Goal: Answer question/provide support

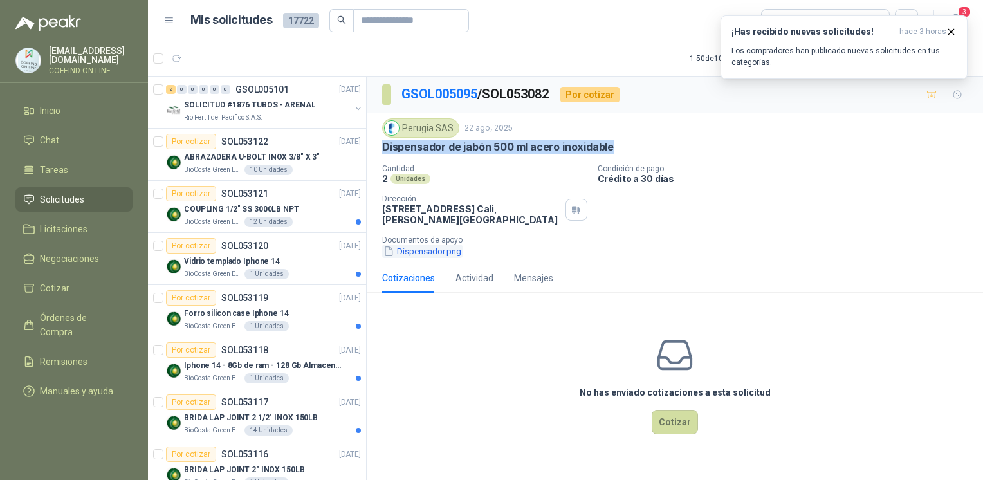
scroll to position [1173, 0]
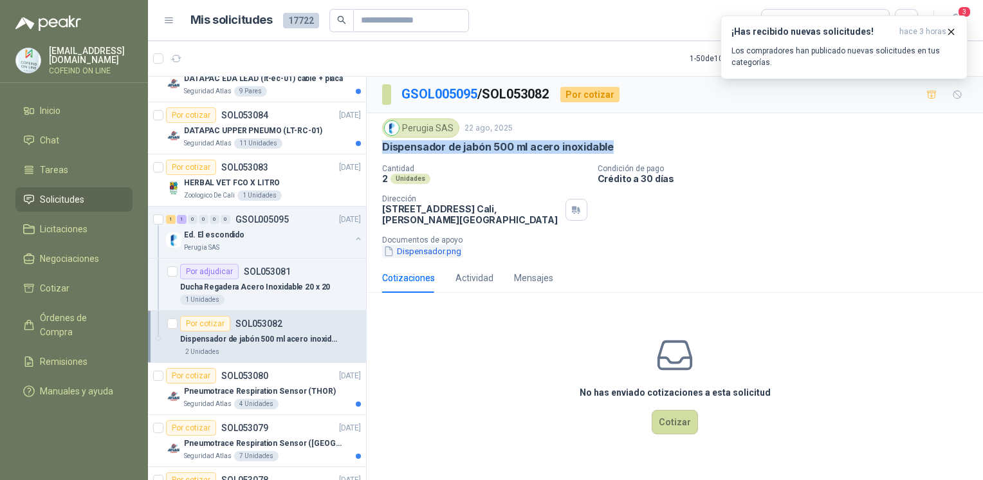
click at [405, 255] on button "Dispensador.png" at bounding box center [422, 252] width 80 height 14
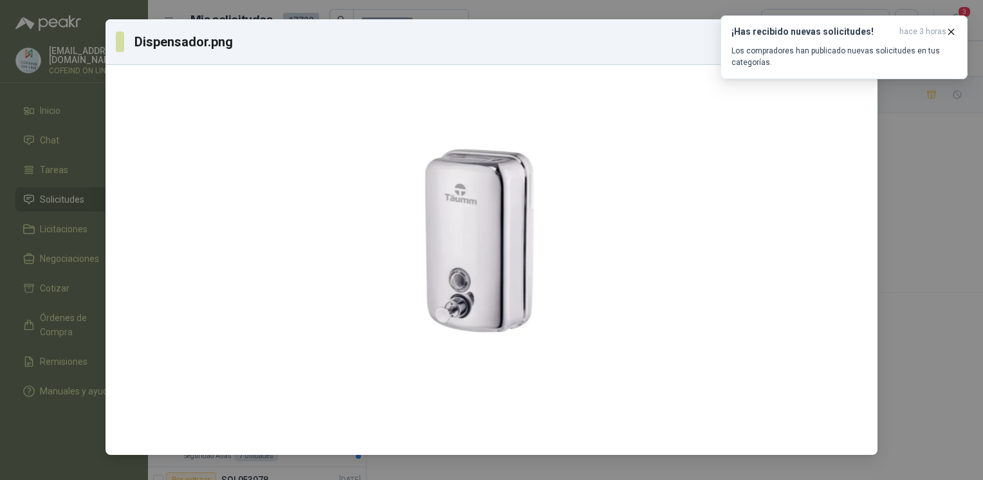
drag, startPoint x: 508, startPoint y: 230, endPoint x: 315, endPoint y: 26, distance: 280.8
click at [375, 71] on div at bounding box center [474, 243] width 199 height 380
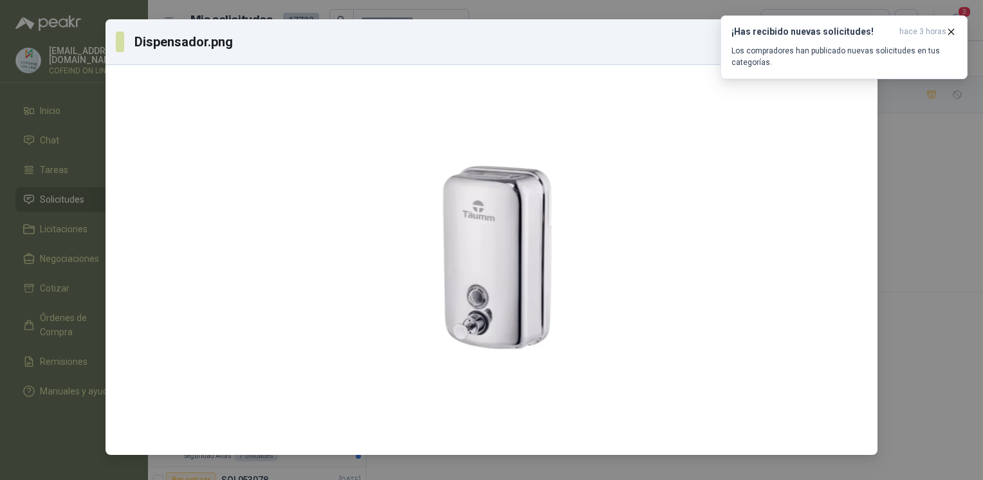
click at [908, 321] on div "Dispensador.png Descargar" at bounding box center [491, 240] width 983 height 480
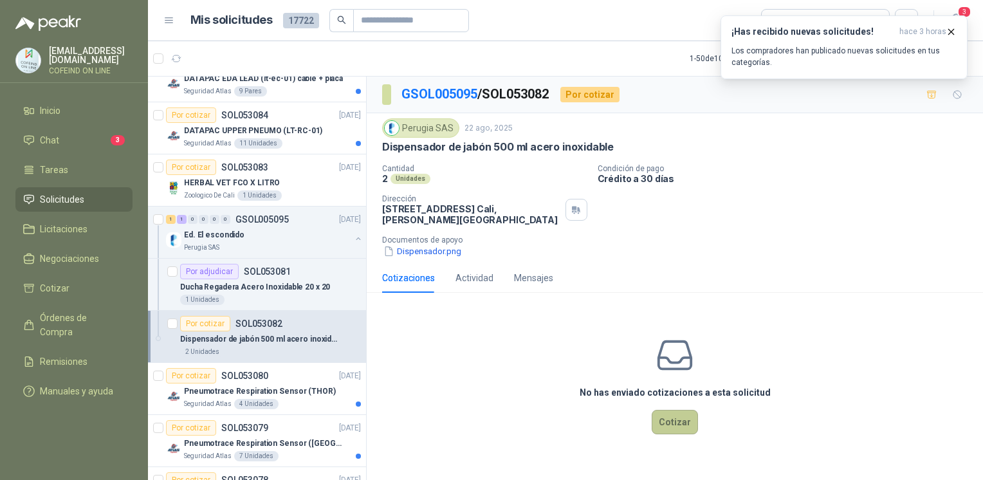
click at [665, 423] on button "Cotizar" at bounding box center [675, 422] width 46 height 24
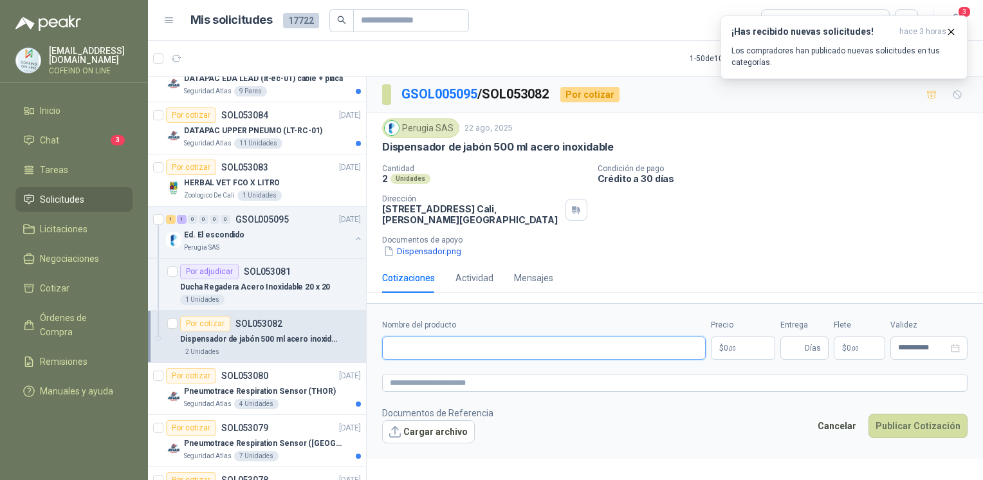
click at [434, 355] on input "Nombre del producto" at bounding box center [544, 348] width 324 height 23
paste input "**********"
type input "**********"
click at [425, 427] on button "Cargar archivo" at bounding box center [428, 431] width 93 height 23
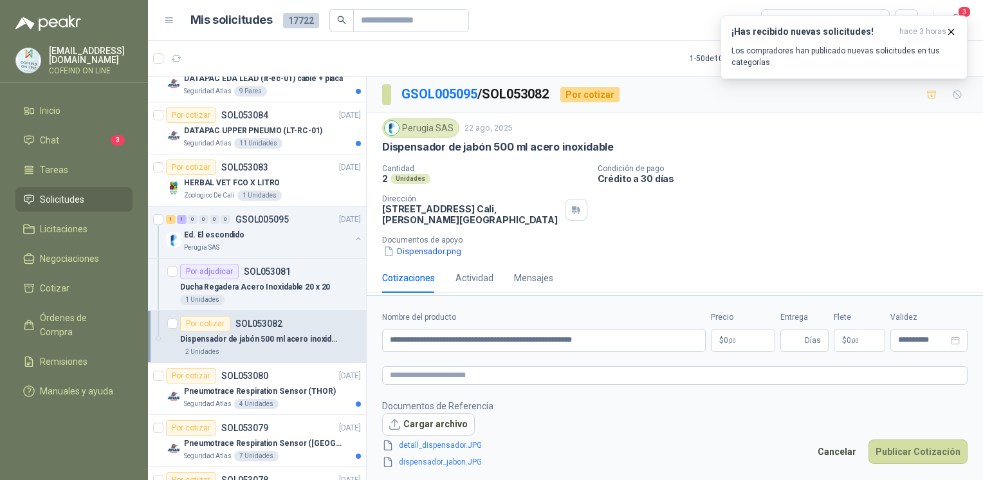
click at [745, 341] on body "[EMAIL_ADDRESS][DOMAIN_NAME] COFEIND ON LINE Inicio Chat 3 Tareas Solicitudes L…" at bounding box center [491, 240] width 983 height 480
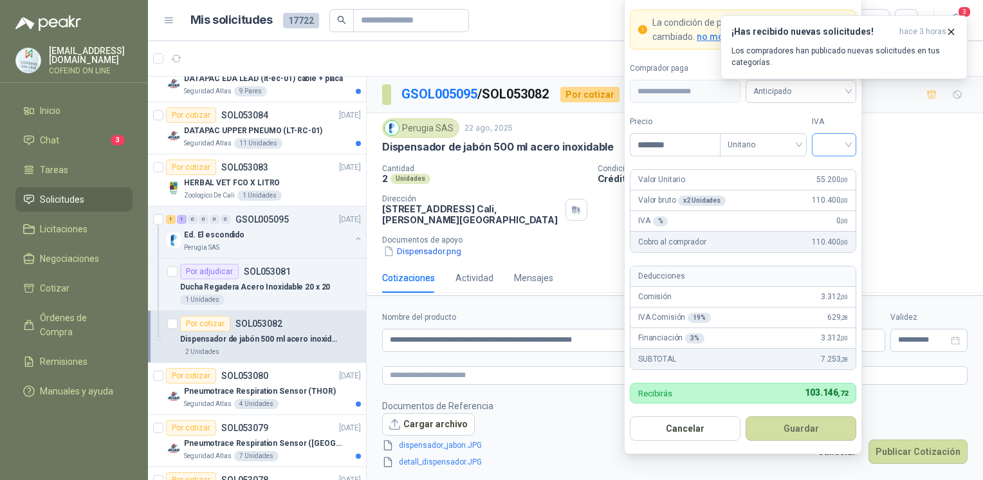
type input "********"
click at [849, 145] on input "search" at bounding box center [834, 143] width 29 height 19
click at [829, 215] on div "0%" at bounding box center [834, 214] width 24 height 14
click at [786, 438] on button "Guardar" at bounding box center [801, 428] width 111 height 24
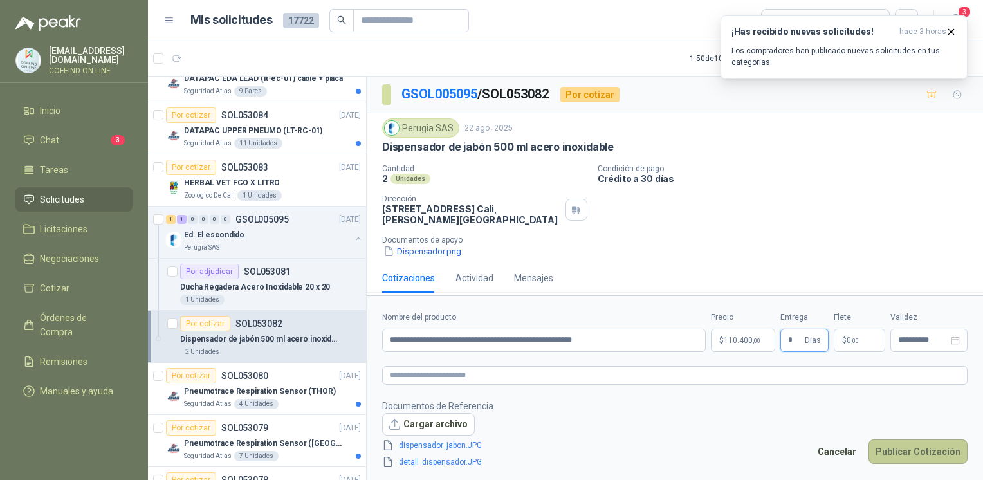
type input "*"
click at [912, 456] on button "Publicar Cotización" at bounding box center [918, 452] width 99 height 24
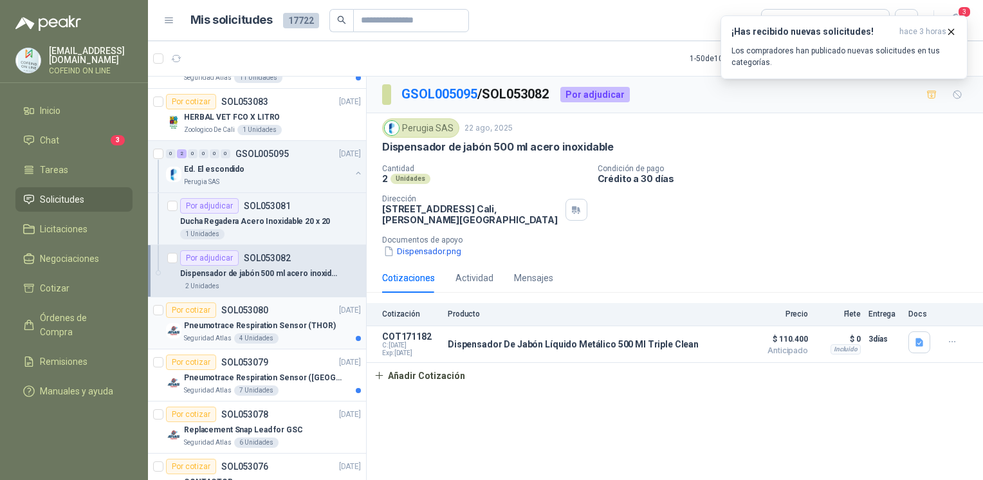
scroll to position [1253, 0]
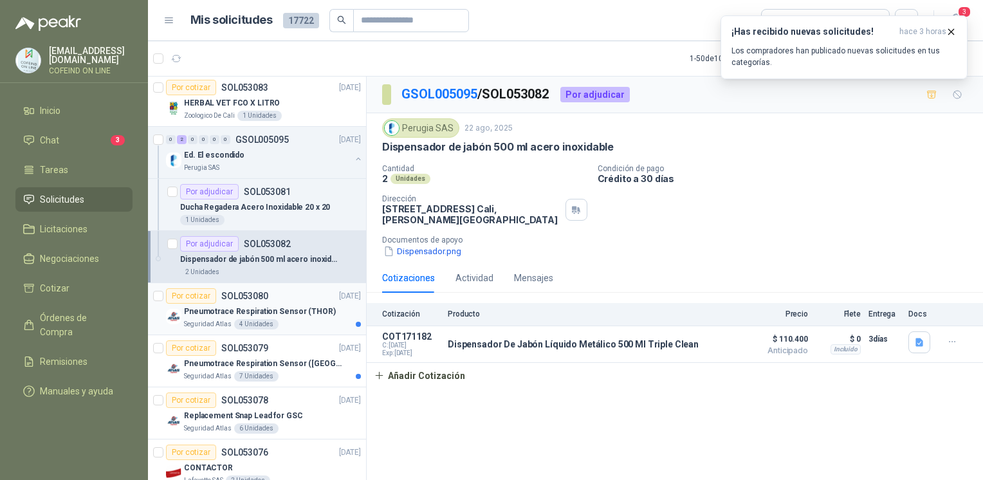
click at [240, 314] on div "Pneumotrace Respiration Sensor (THOR)" at bounding box center [272, 311] width 177 height 15
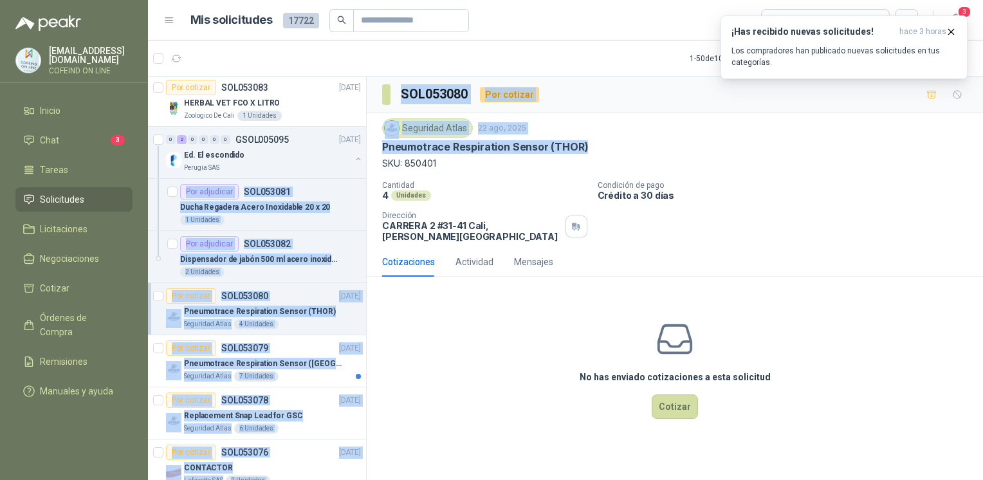
drag, startPoint x: 595, startPoint y: 145, endPoint x: 364, endPoint y: 148, distance: 230.4
click at [364, 148] on div "2 0 0 0 0 0 GSOL005101 [DATE] SOLICITUD #1876 TUBOS - ARENAL Rio Fertil [PERSON…" at bounding box center [565, 280] width 835 height 409
drag, startPoint x: 364, startPoint y: 148, endPoint x: 448, endPoint y: 153, distance: 83.8
click at [448, 153] on div "Seguridad Atlas [DATE] Pneumotrace Respiration Sensor (THOR) SKU: 850401" at bounding box center [675, 144] width 586 height 52
click at [599, 136] on div "Seguridad Atlas 22 ago, 2025" at bounding box center [675, 127] width 586 height 19
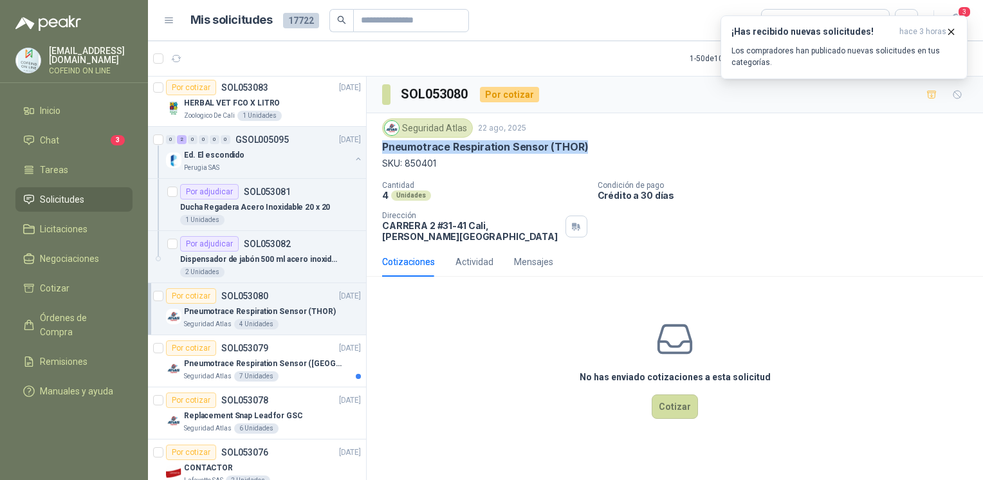
drag, startPoint x: 585, startPoint y: 145, endPoint x: 376, endPoint y: 150, distance: 209.2
click at [376, 150] on div "Seguridad Atlas [DATE] Pneumotrace Respiration Sensor (THOR) SKU: 850401 Cantid…" at bounding box center [675, 180] width 616 height 134
copy p "Pneumotrace Respiration Sensor (THOR)"
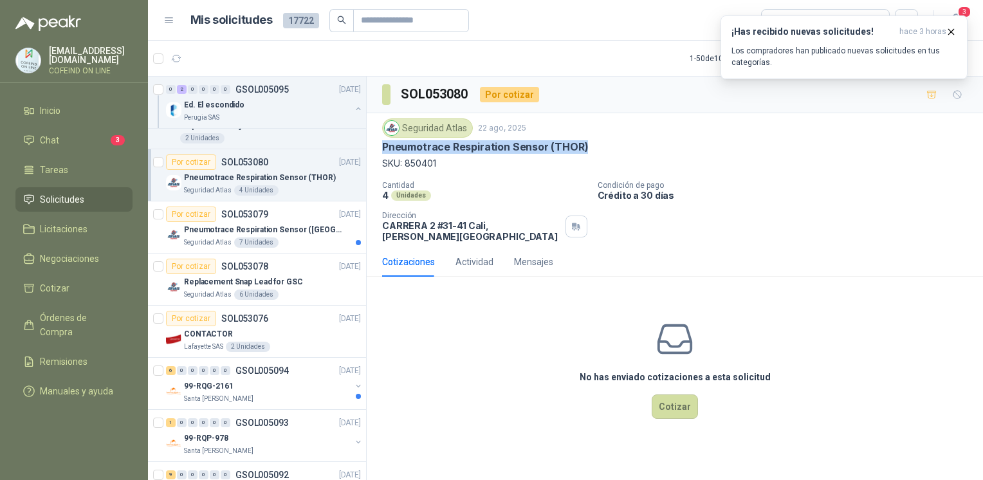
scroll to position [1389, 0]
click at [266, 281] on p "Replacement Snap Lead for GSC" at bounding box center [243, 280] width 119 height 12
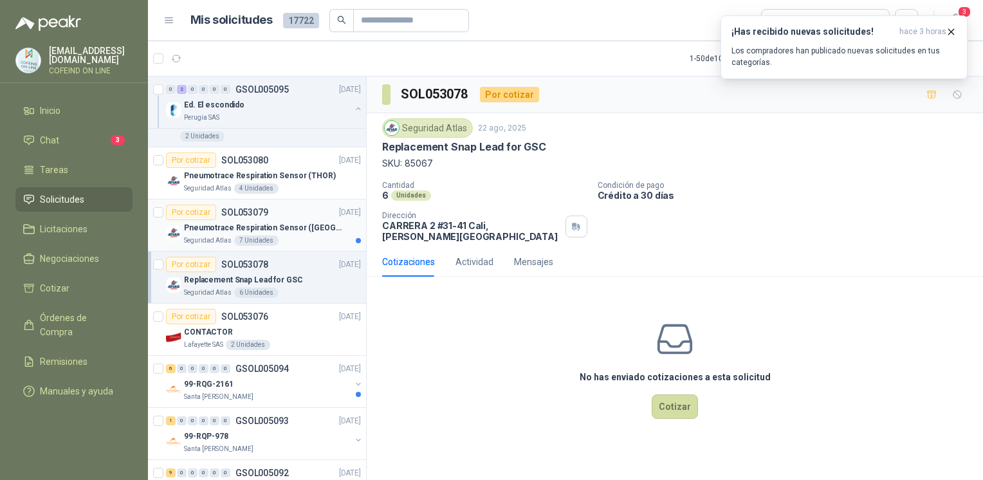
click at [317, 206] on div "Por cotizar SOL053079 [DATE]" at bounding box center [263, 212] width 195 height 15
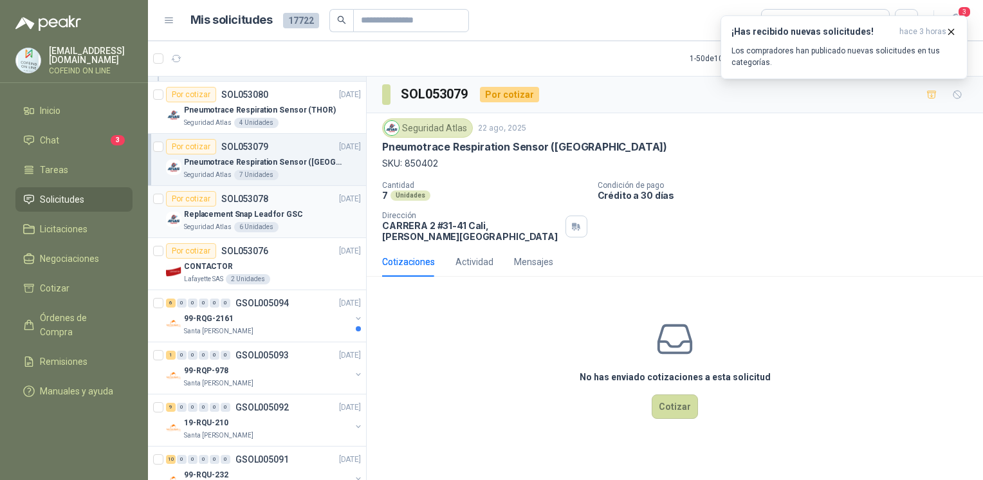
scroll to position [1443, 0]
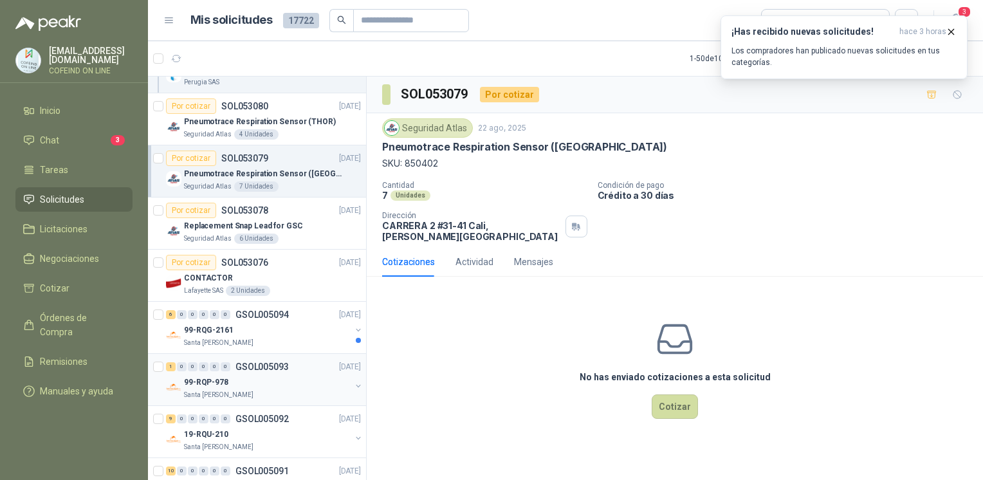
click at [265, 362] on p "GSOL005093" at bounding box center [262, 366] width 53 height 9
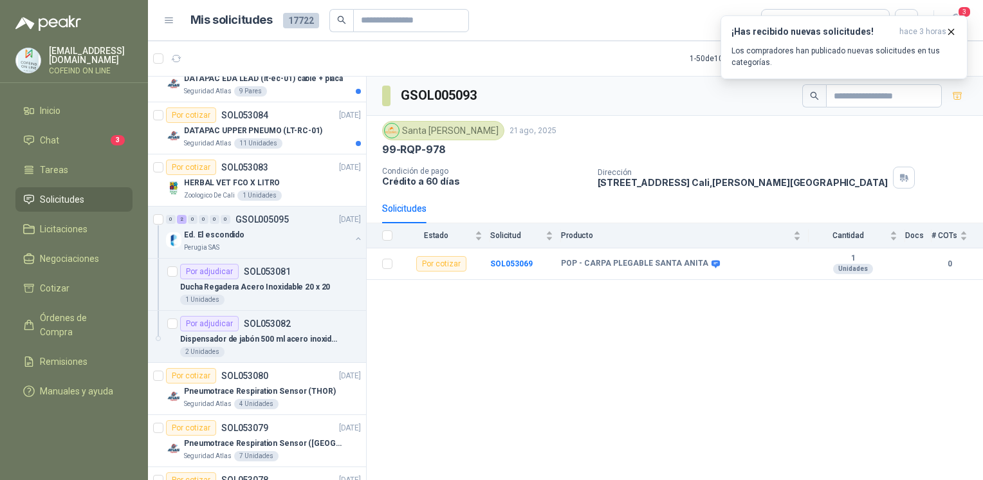
scroll to position [1171, 0]
click at [514, 265] on b "SOL053069" at bounding box center [511, 263] width 42 height 9
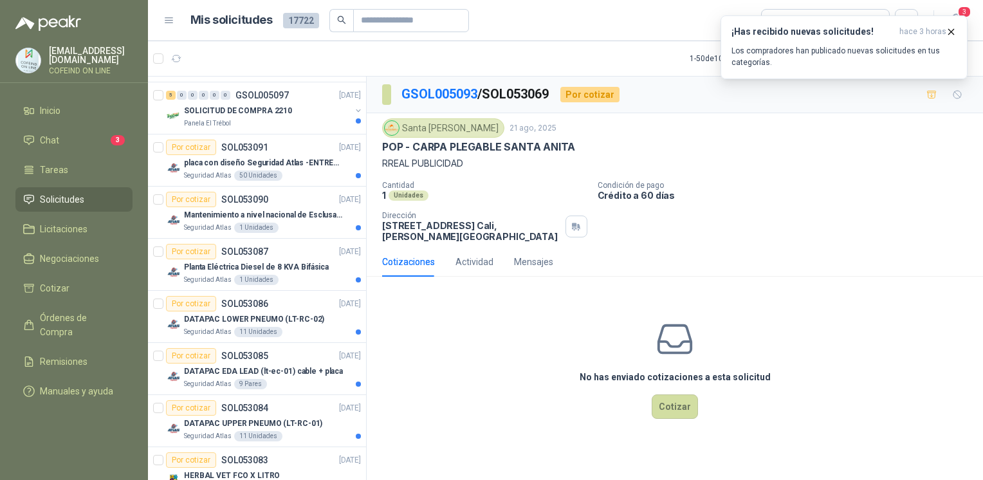
scroll to position [878, 0]
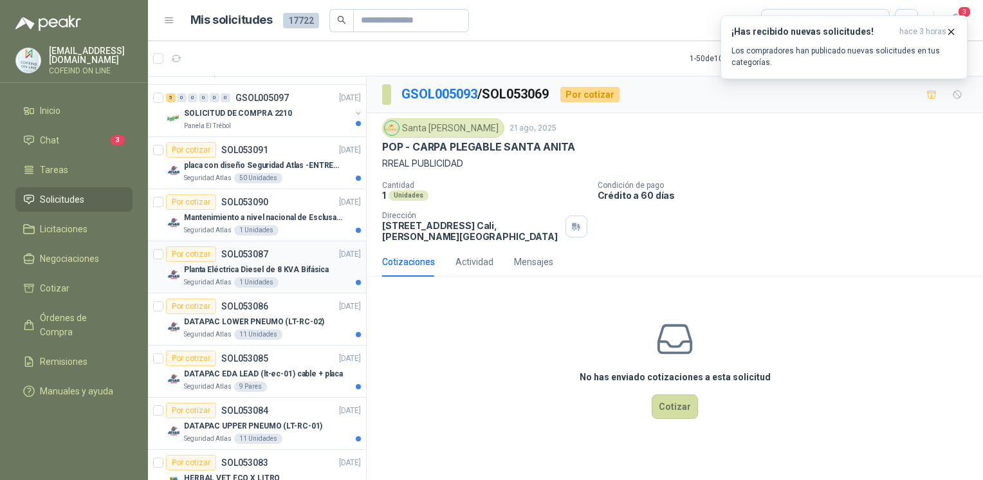
click at [309, 286] on article "Por cotizar SOL053087 [DATE] Planta Eléctrica Diesel de 8 KVA Bifásica Segurida…" at bounding box center [257, 267] width 218 height 52
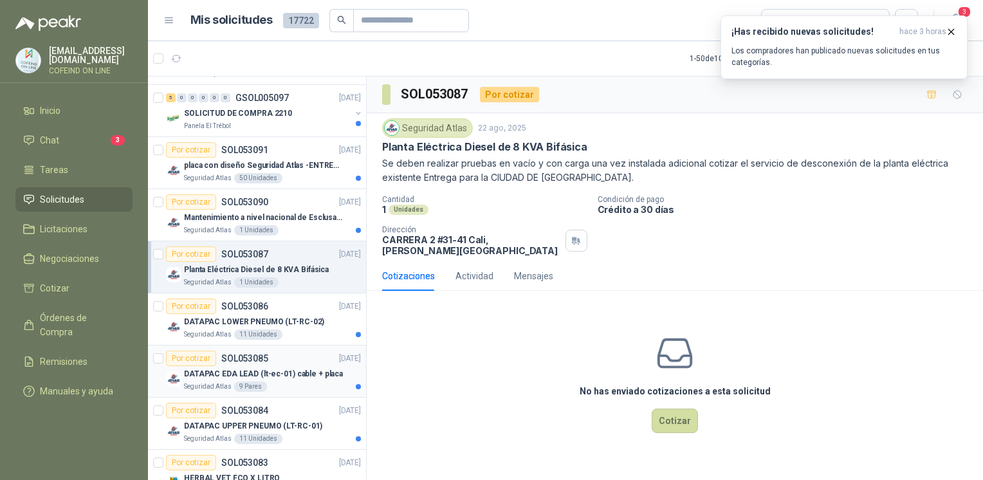
click at [232, 372] on p "DATAPAC EDA LEAD (lt-ec-01) cable + placa" at bounding box center [263, 374] width 159 height 12
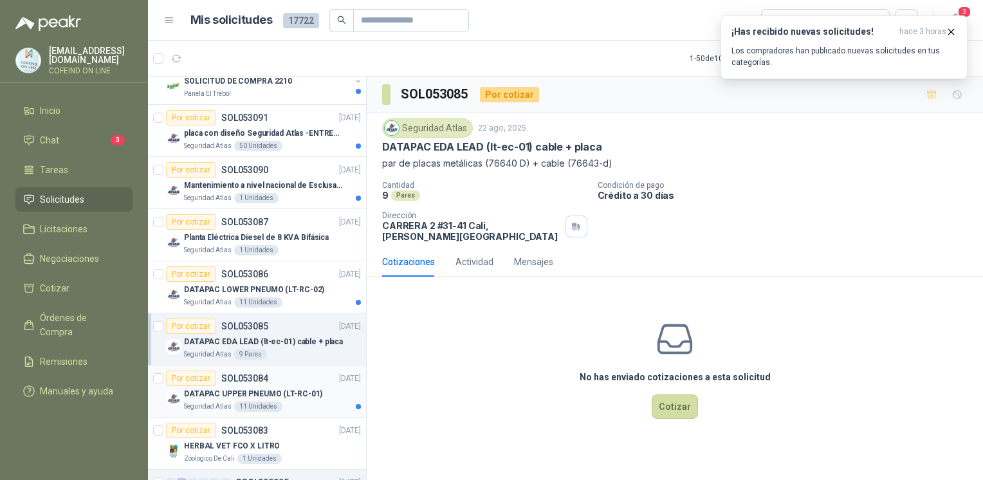
scroll to position [947, 0]
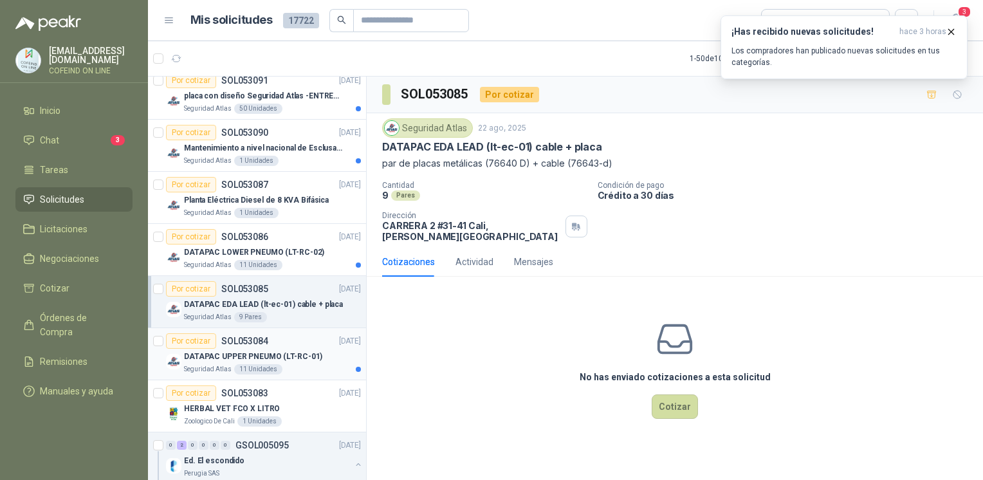
click at [309, 357] on p "DATAPAC UPPER PNEUMO (LT-RC-01)" at bounding box center [253, 357] width 138 height 12
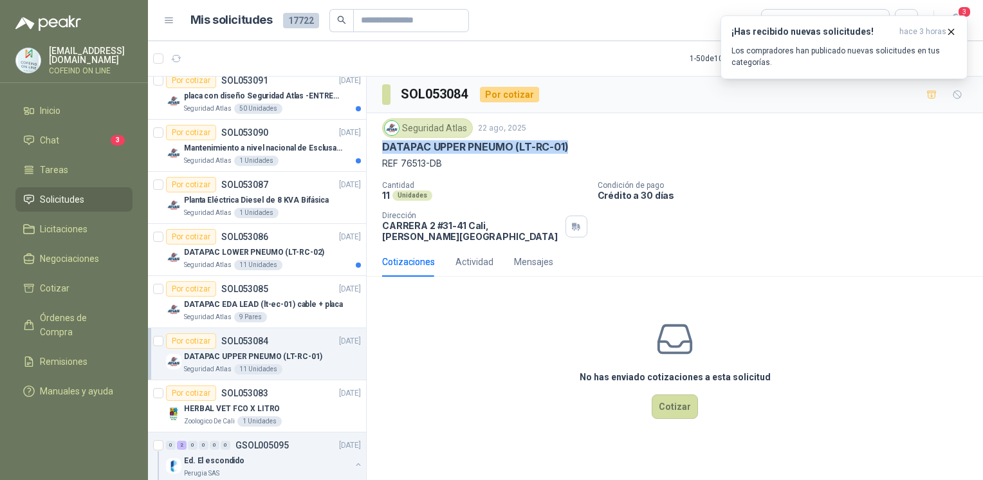
drag, startPoint x: 382, startPoint y: 148, endPoint x: 576, endPoint y: 145, distance: 193.7
click at [576, 145] on div "DATAPAC UPPER PNEUMO (LT-RC-01)" at bounding box center [675, 147] width 586 height 14
copy p "DATAPAC UPPER PNEUMO (LT-RC-01)"
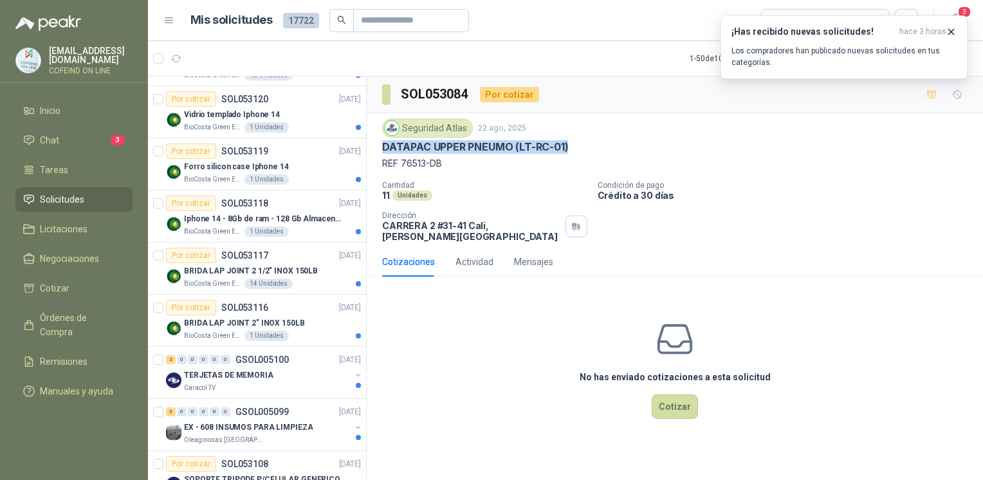
scroll to position [178, 0]
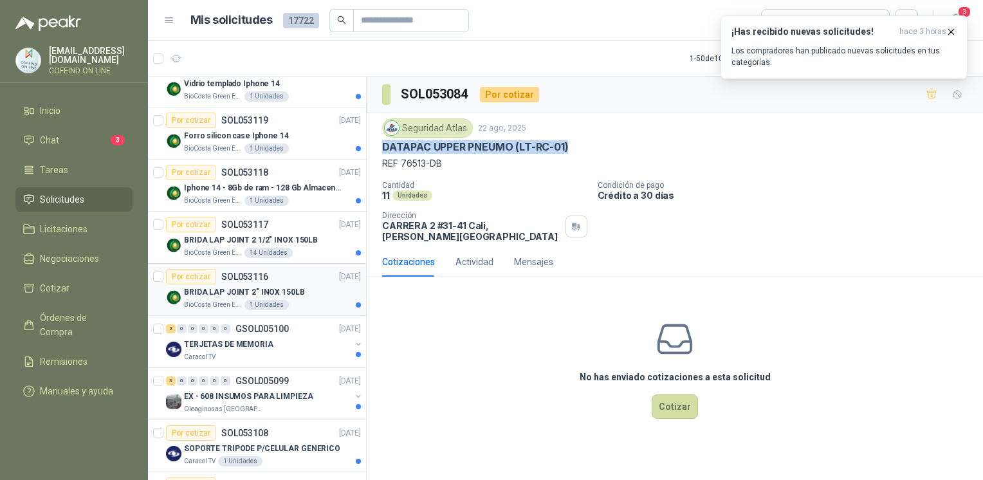
click at [222, 297] on div "BRIDA LAP JOINT 2" INOX 150LB" at bounding box center [272, 291] width 177 height 15
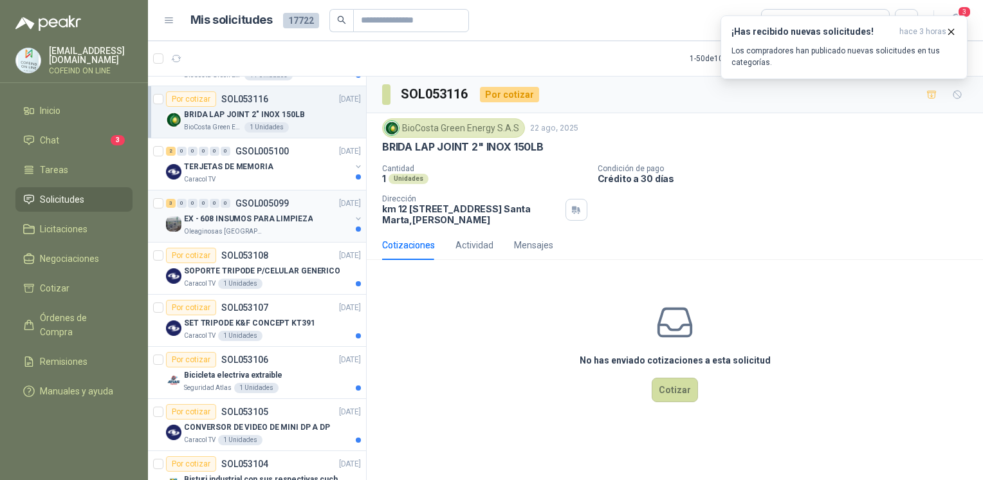
scroll to position [356, 0]
click at [208, 205] on div "3 0 0 0 0 0" at bounding box center [198, 202] width 64 height 9
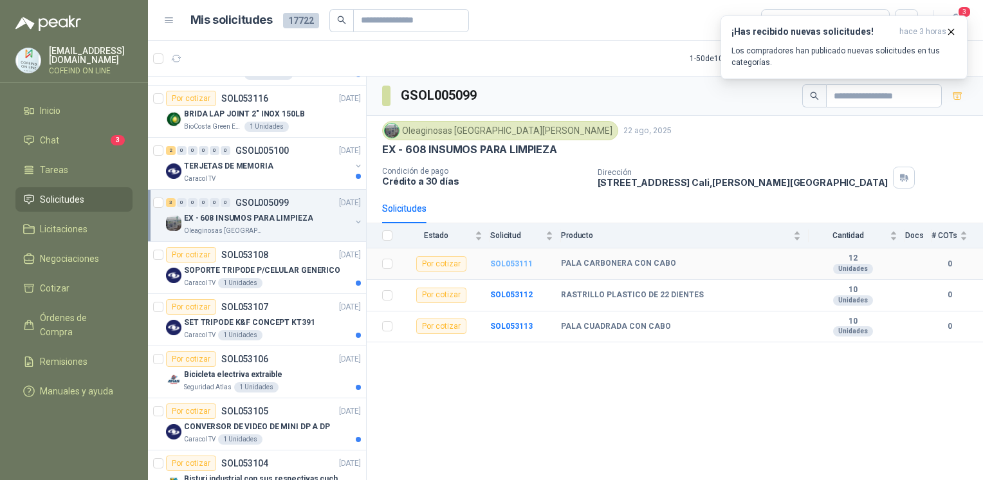
click at [507, 264] on b "SOL053111" at bounding box center [511, 263] width 42 height 9
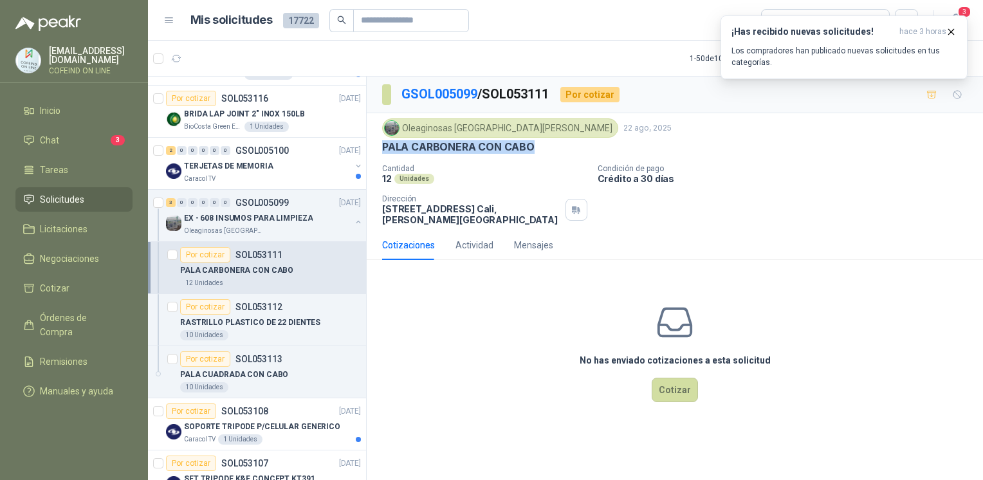
drag, startPoint x: 534, startPoint y: 151, endPoint x: 379, endPoint y: 148, distance: 155.1
click at [379, 148] on div "Oleaginosas [GEOGRAPHIC_DATA][PERSON_NAME] [DATE] PALA CARBONERA CON CABO Canti…" at bounding box center [675, 171] width 616 height 117
click at [306, 376] on div "PALA CUADRADA CON CABO" at bounding box center [270, 374] width 181 height 15
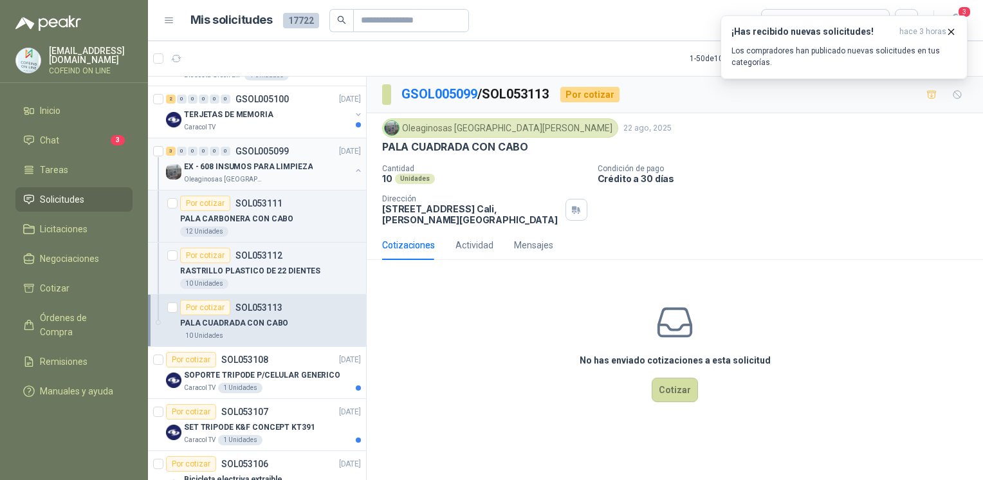
scroll to position [450, 0]
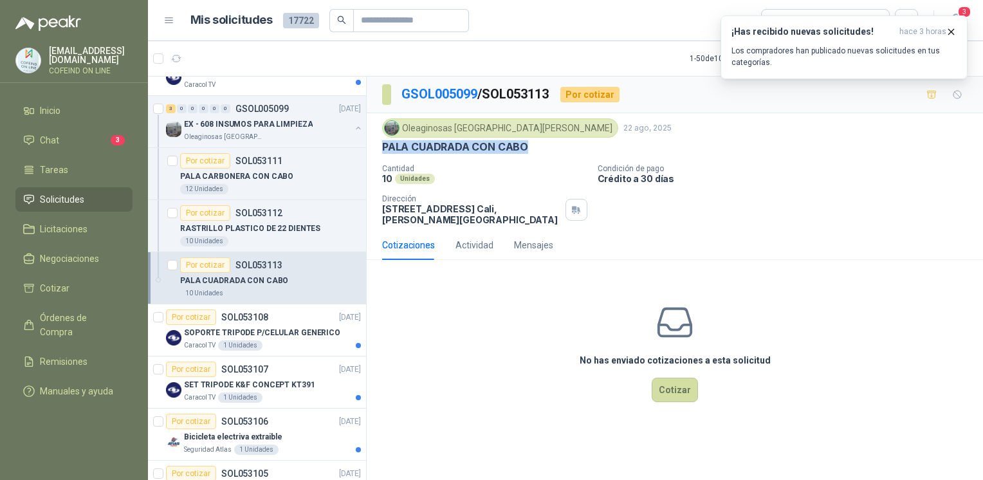
drag, startPoint x: 535, startPoint y: 145, endPoint x: 381, endPoint y: 145, distance: 154.4
click at [381, 145] on div "Oleaginosas [GEOGRAPHIC_DATA][PERSON_NAME] [DATE] PALA CUADRADA CON CABO Cantid…" at bounding box center [675, 171] width 616 height 117
copy p "PALA CUADRADA CON CABO"
click at [261, 223] on p "RASTRILLO PLASTICO DE 22 DIENTES" at bounding box center [250, 229] width 140 height 12
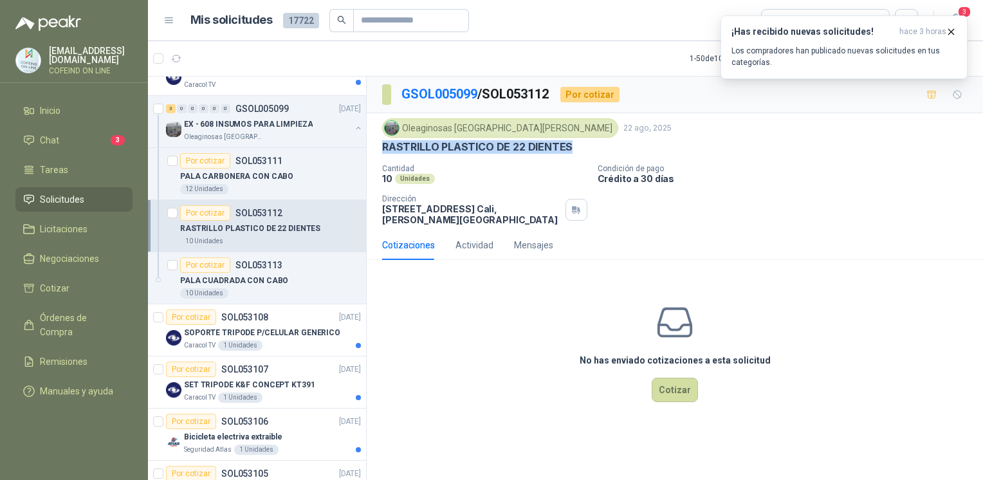
drag, startPoint x: 574, startPoint y: 147, endPoint x: 383, endPoint y: 141, distance: 191.2
click at [383, 141] on div "RASTRILLO PLASTICO DE 22 DIENTES" at bounding box center [675, 147] width 586 height 14
copy p "RASTRILLO PLASTICO DE 22 DIENTES"
click at [665, 379] on button "Cotizar" at bounding box center [675, 390] width 46 height 24
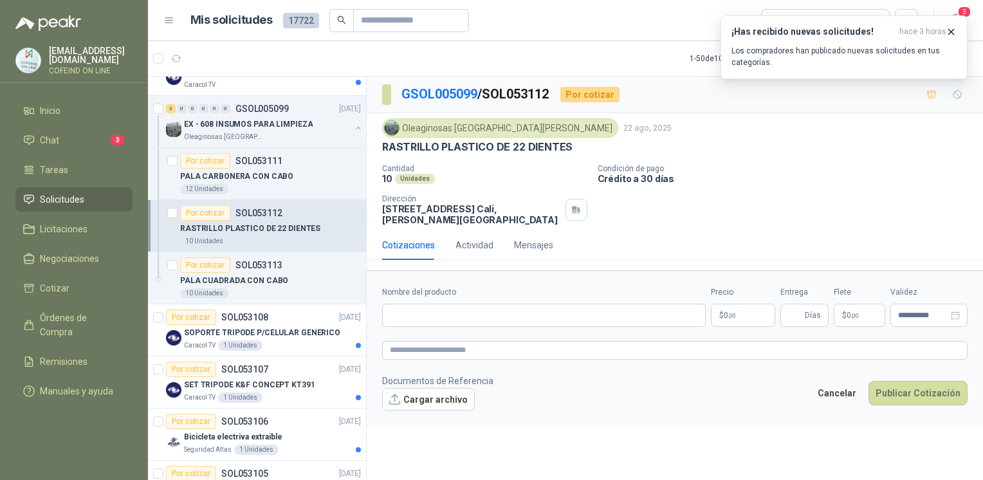
click at [449, 362] on form "**********" at bounding box center [675, 348] width 616 height 156
click at [421, 304] on input "Nombre del producto" at bounding box center [544, 315] width 324 height 23
paste input "**********"
type input "**********"
drag, startPoint x: 463, startPoint y: 209, endPoint x: 384, endPoint y: 213, distance: 79.9
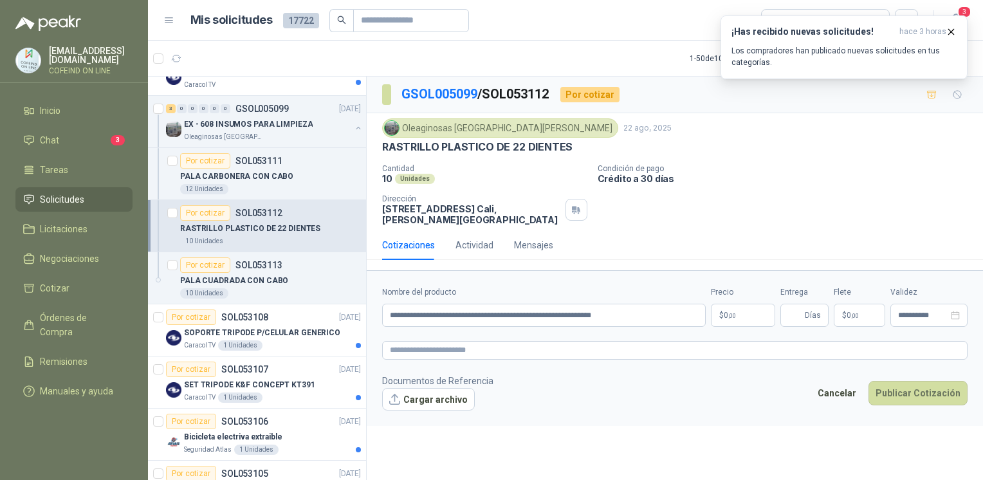
click at [384, 213] on p "[STREET_ADDRESS][PERSON_NAME]" at bounding box center [471, 214] width 178 height 22
copy p "[STREET_ADDRESS]"
click at [443, 393] on button "Cargar archivo" at bounding box center [428, 399] width 93 height 23
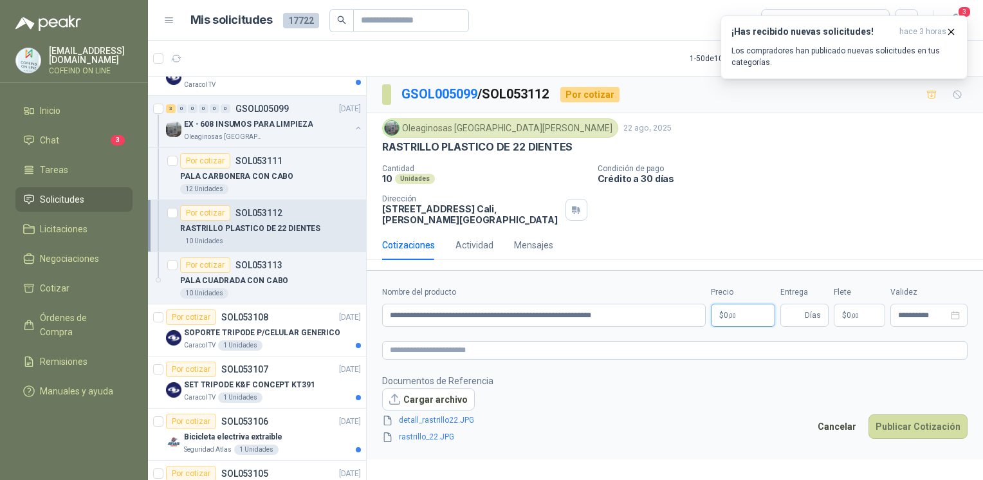
click at [734, 312] on span ",00" at bounding box center [732, 315] width 8 height 7
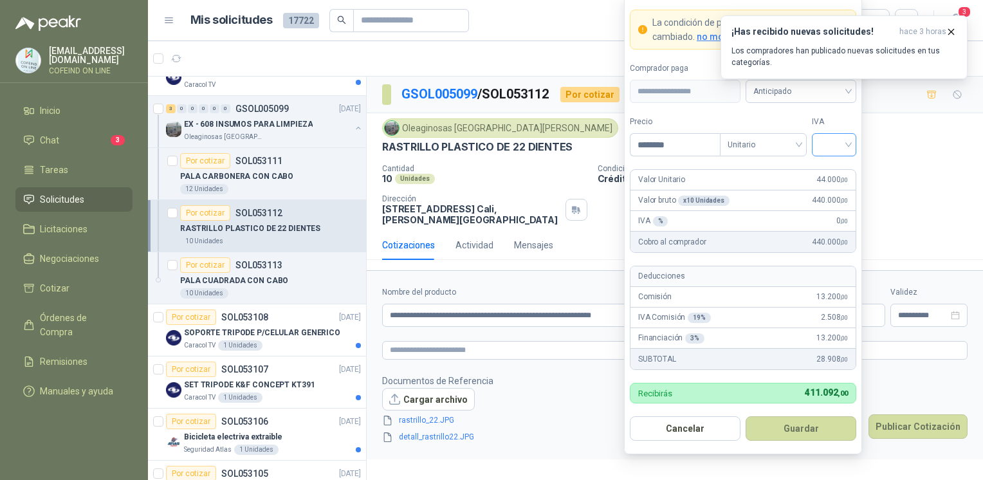
type input "********"
click at [823, 142] on input "search" at bounding box center [834, 143] width 29 height 19
click at [835, 212] on div "0%" at bounding box center [834, 214] width 24 height 14
click at [788, 431] on button "Guardar" at bounding box center [801, 428] width 111 height 24
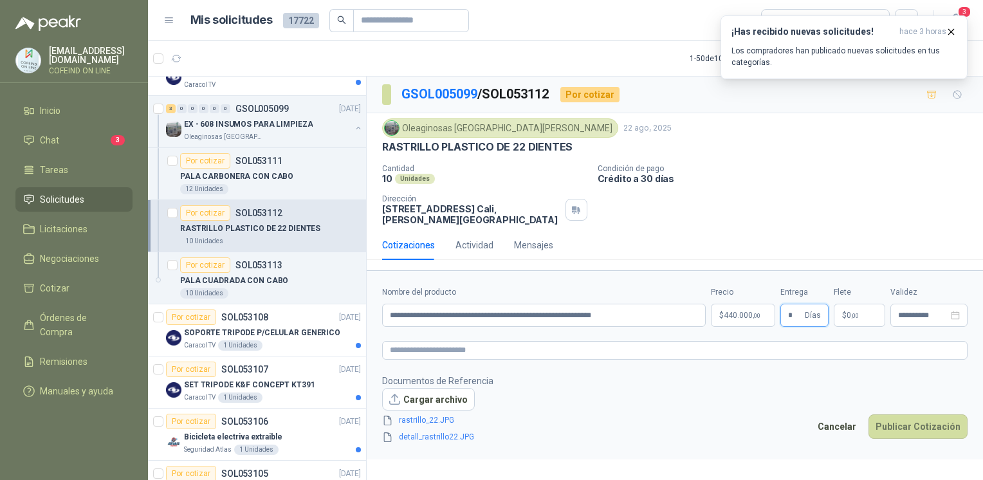
type input "*"
click at [896, 419] on button "Publicar Cotización" at bounding box center [918, 426] width 99 height 24
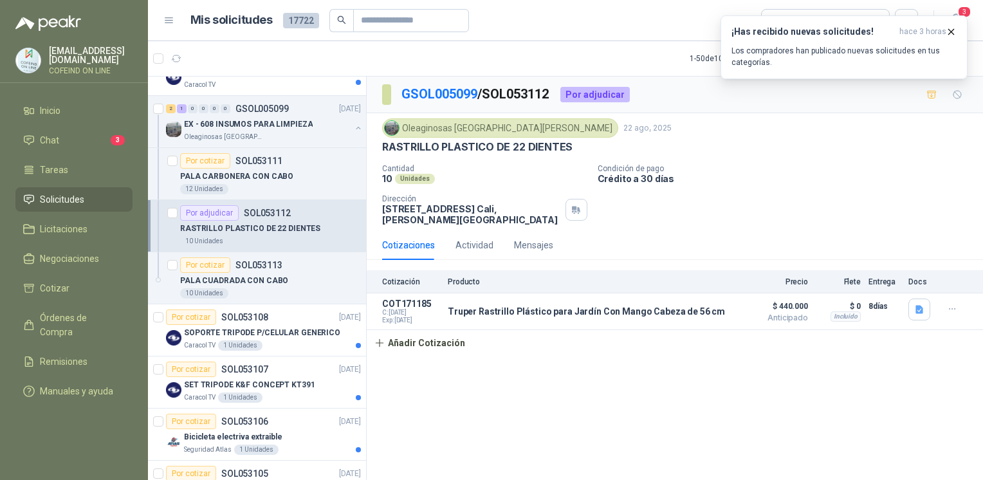
click at [250, 243] on div "10 Unidades" at bounding box center [270, 241] width 181 height 10
click at [260, 261] on p "SOL053113" at bounding box center [259, 265] width 47 height 9
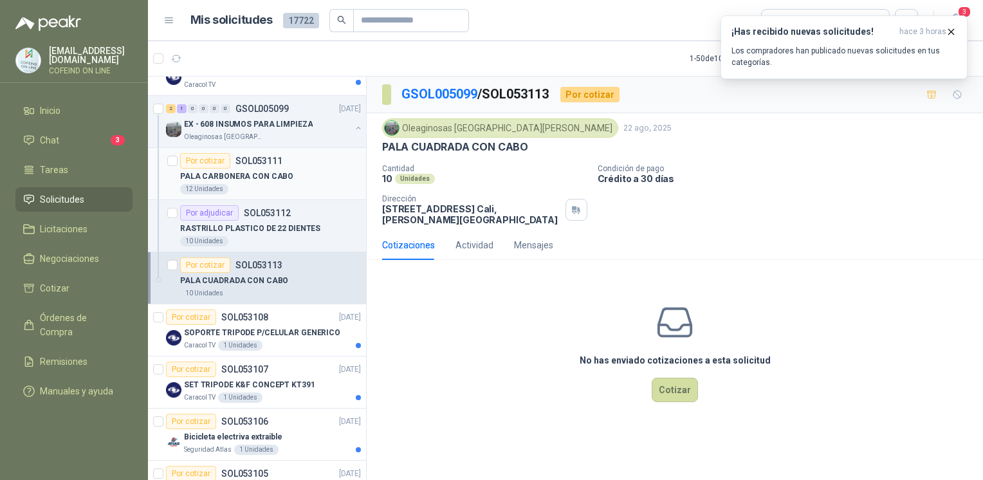
click at [299, 187] on div "12 Unidades" at bounding box center [270, 189] width 181 height 10
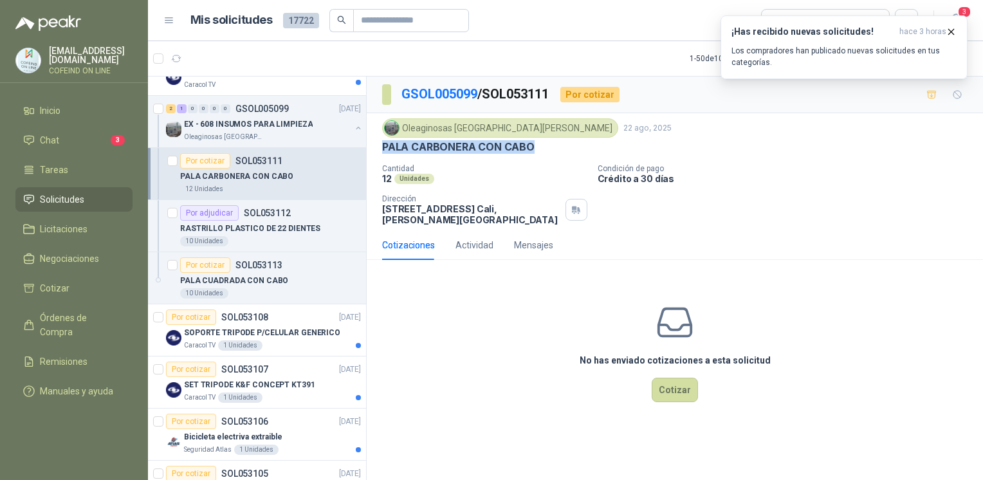
drag, startPoint x: 542, startPoint y: 147, endPoint x: 382, endPoint y: 146, distance: 160.2
click at [382, 146] on div "PALA CARBONERA CON CABO" at bounding box center [675, 147] width 586 height 14
copy p "PALA CARBONERA CON CABO"
